Goal: Transaction & Acquisition: Purchase product/service

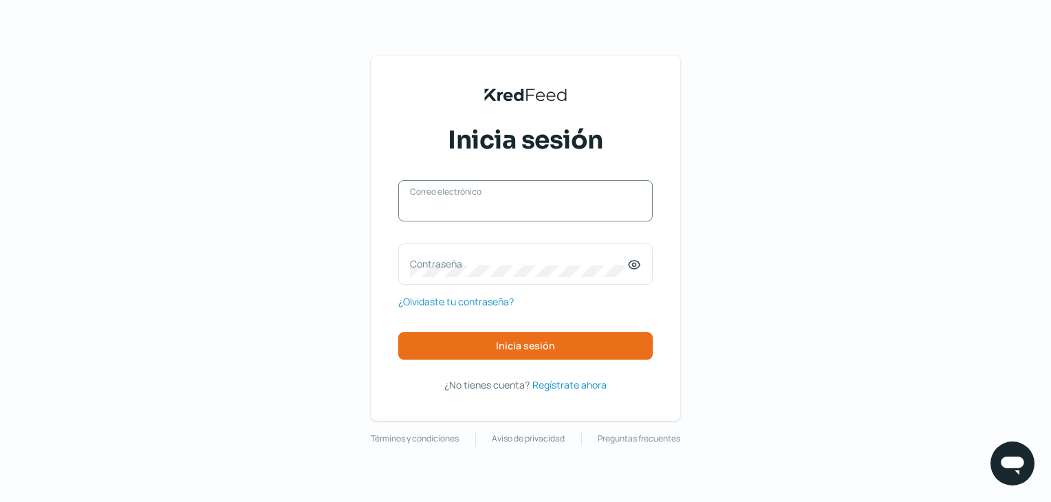
drag, startPoint x: 0, startPoint y: 0, endPoint x: 541, endPoint y: 208, distance: 579.9
click at [541, 208] on input "Correo electrónico" at bounding box center [525, 207] width 231 height 12
click at [542, 211] on input "Correo electrónico" at bounding box center [525, 207] width 231 height 12
type input "[EMAIL_ADDRESS][DOMAIN_NAME]"
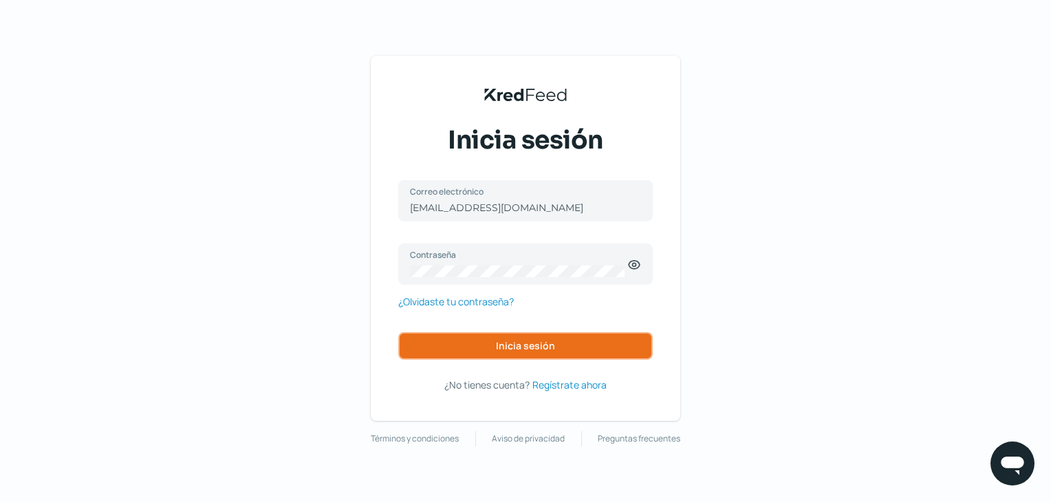
click at [565, 347] on button "Inicia sesión" at bounding box center [525, 346] width 254 height 28
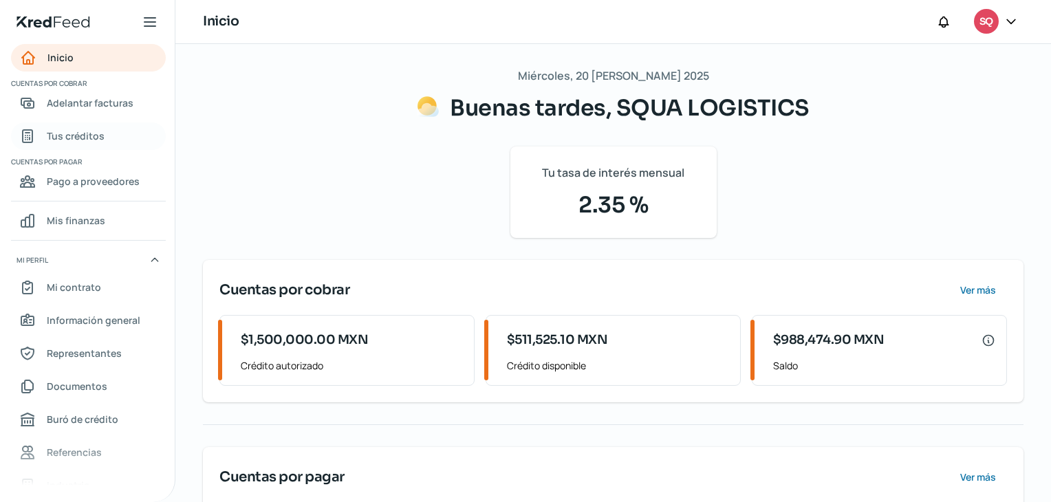
click at [103, 130] on link "Tus créditos" at bounding box center [88, 136] width 155 height 28
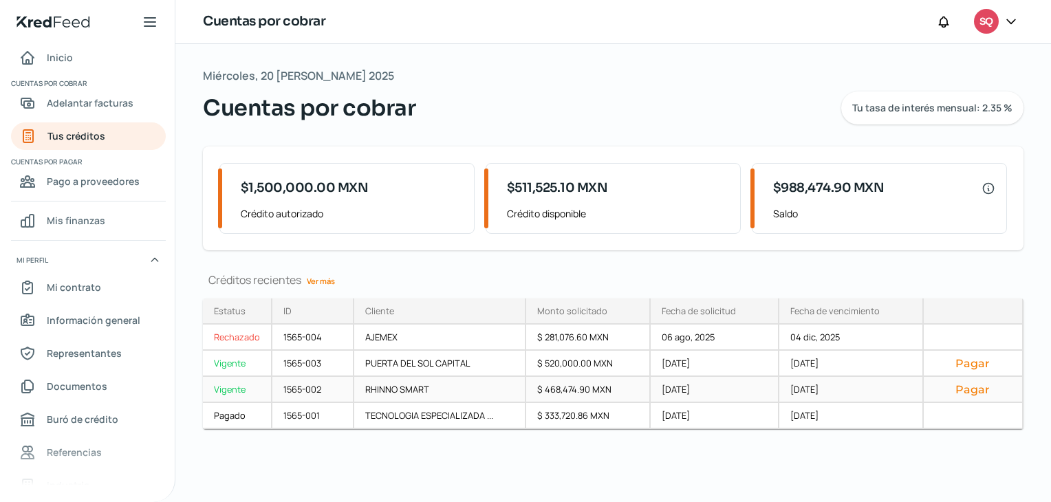
click at [341, 380] on div "1565-002" at bounding box center [313, 390] width 82 height 26
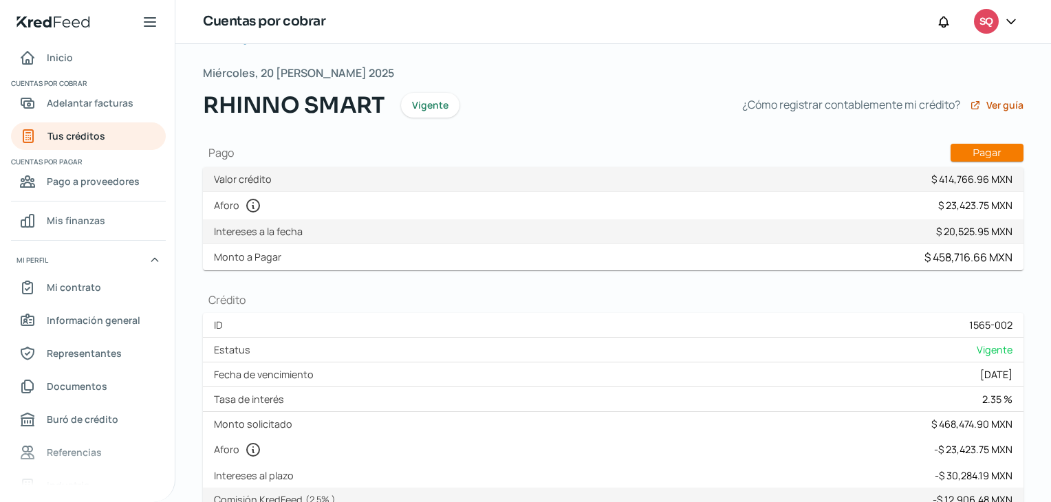
scroll to position [39, 0]
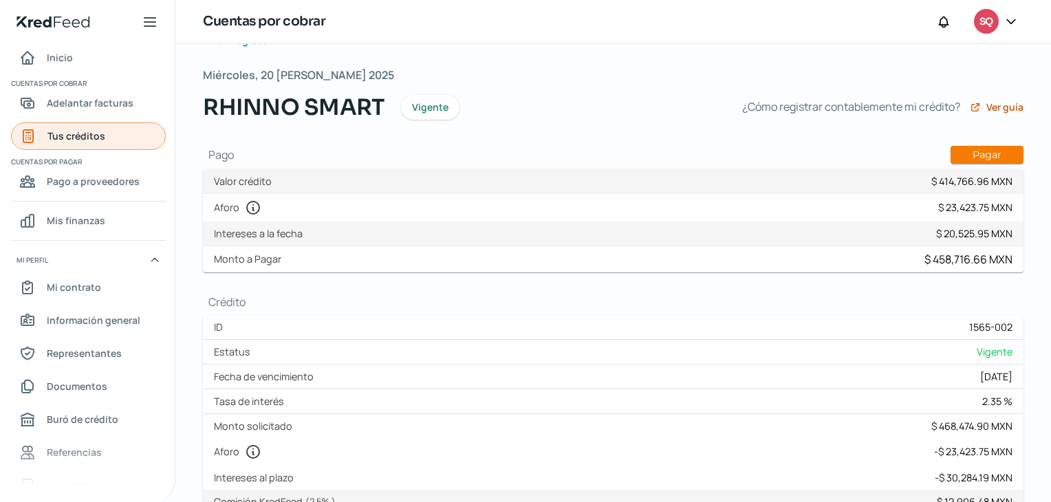
click at [82, 129] on span "Tus créditos" at bounding box center [76, 135] width 58 height 17
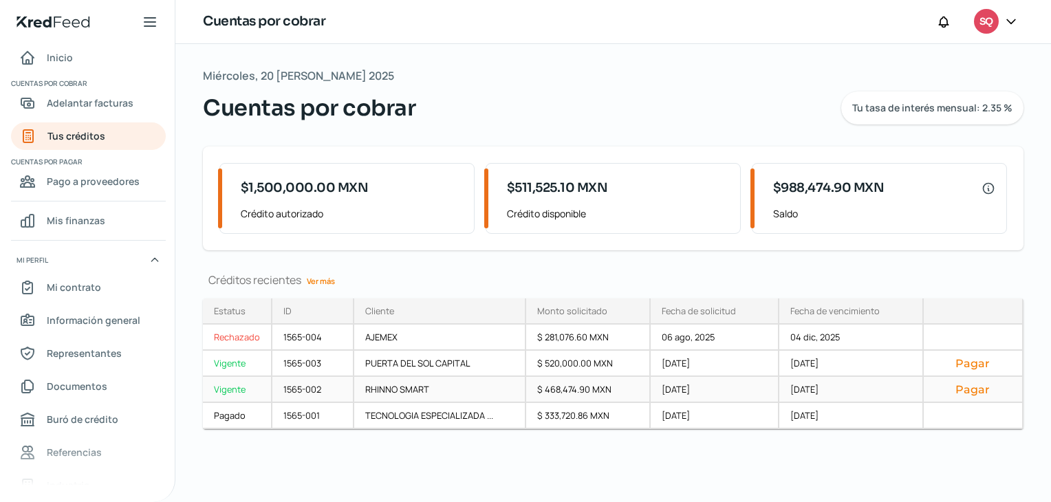
click at [967, 391] on button "Pagar" at bounding box center [973, 389] width 76 height 14
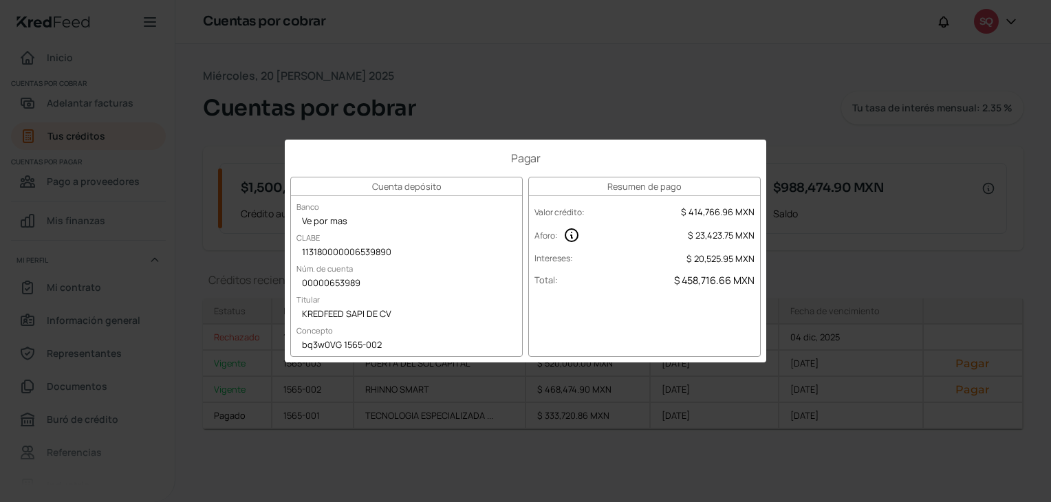
drag, startPoint x: 967, startPoint y: 391, endPoint x: 614, endPoint y: 449, distance: 357.6
click at [614, 449] on div "Pagar Cuenta depósito Banco Ve por mas [PERSON_NAME] 113180000006539890 Núm. de…" at bounding box center [525, 251] width 1051 height 502
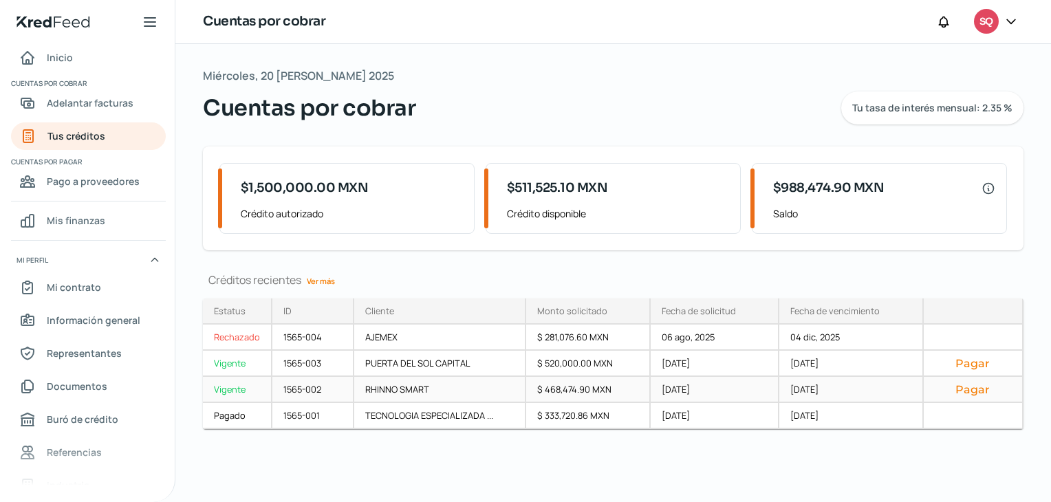
click at [968, 391] on button "Pagar" at bounding box center [973, 389] width 76 height 14
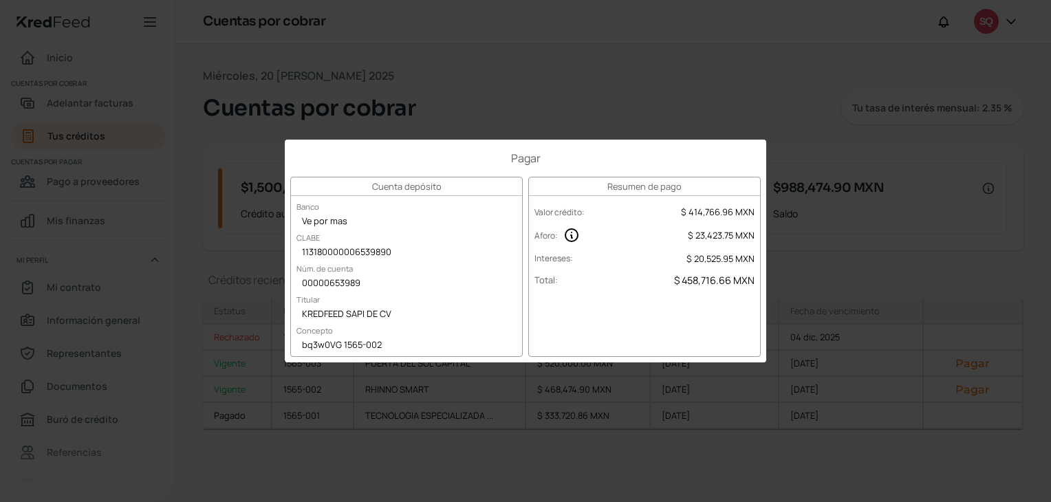
click at [560, 378] on div "Pagar Cuenta depósito Banco Ve por mas [PERSON_NAME] 113180000006539890 Núm. de…" at bounding box center [525, 251] width 1051 height 502
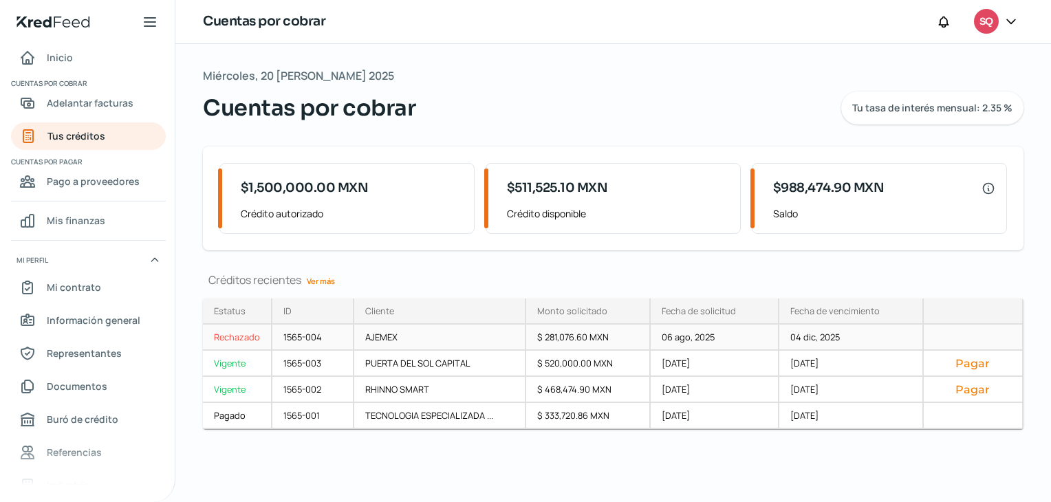
click at [237, 335] on div "Rechazado" at bounding box center [237, 338] width 69 height 26
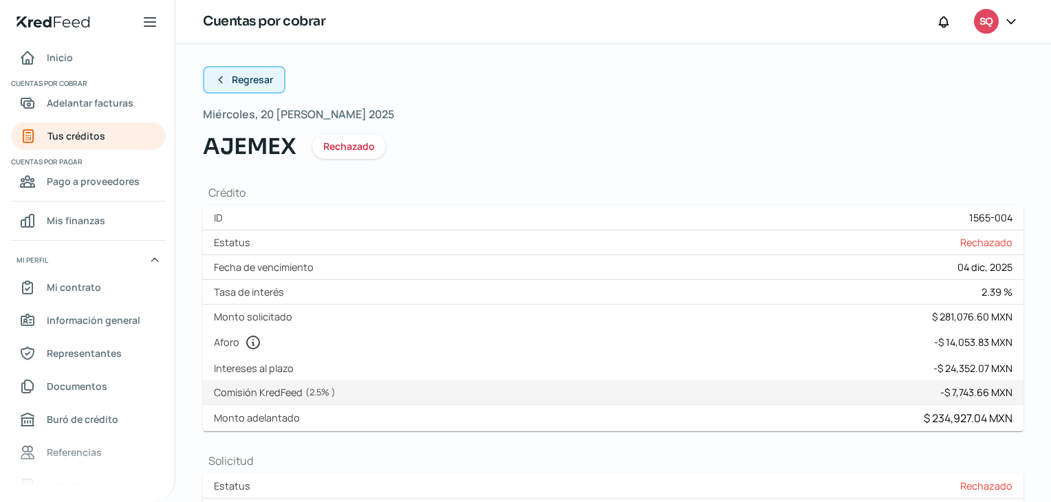
click at [240, 72] on button "Regresar" at bounding box center [244, 80] width 83 height 28
